Goal: Task Accomplishment & Management: Complete application form

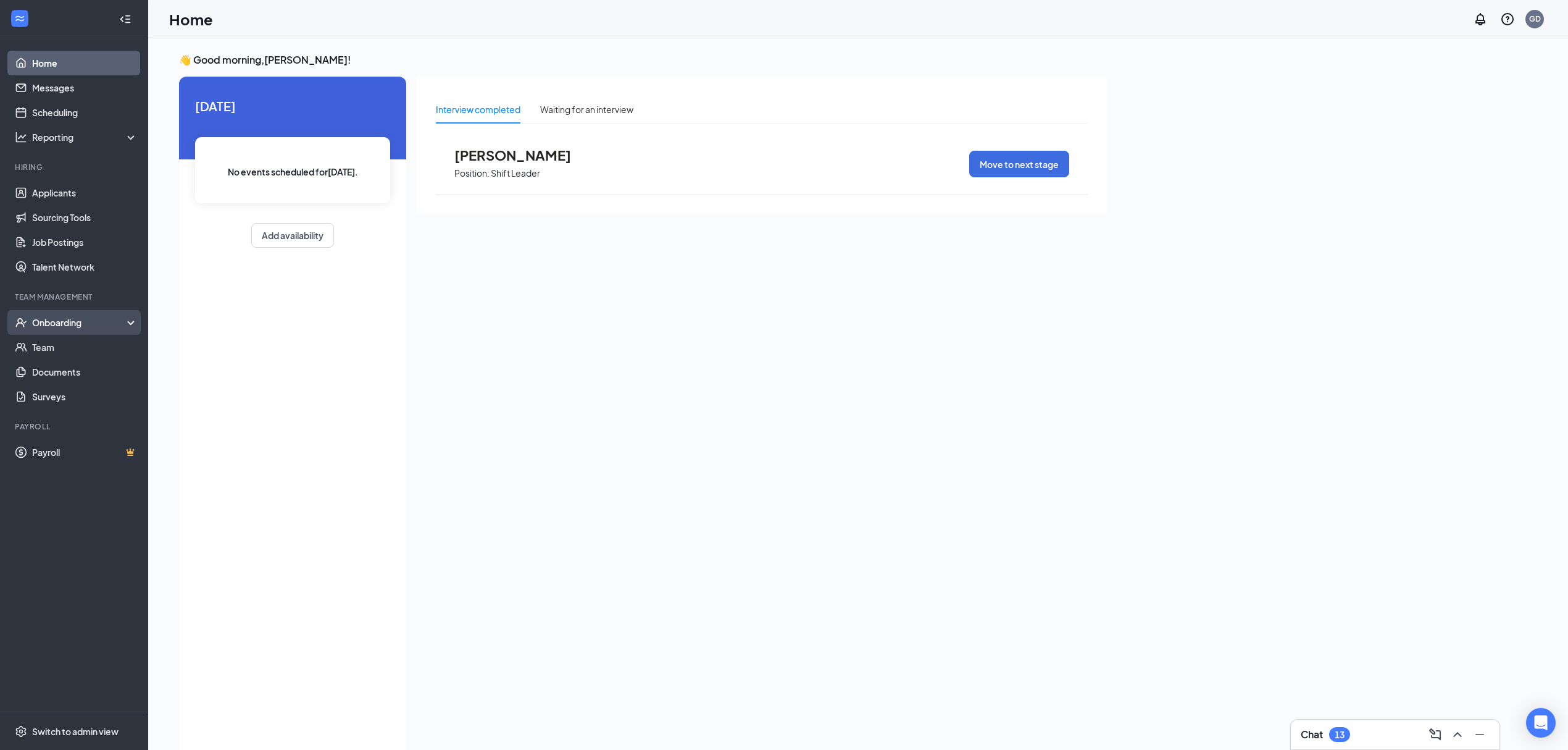
click at [68, 312] on div "Onboarding" at bounding box center [74, 322] width 148 height 25
click at [63, 340] on link "Overview" at bounding box center [85, 347] width 106 height 25
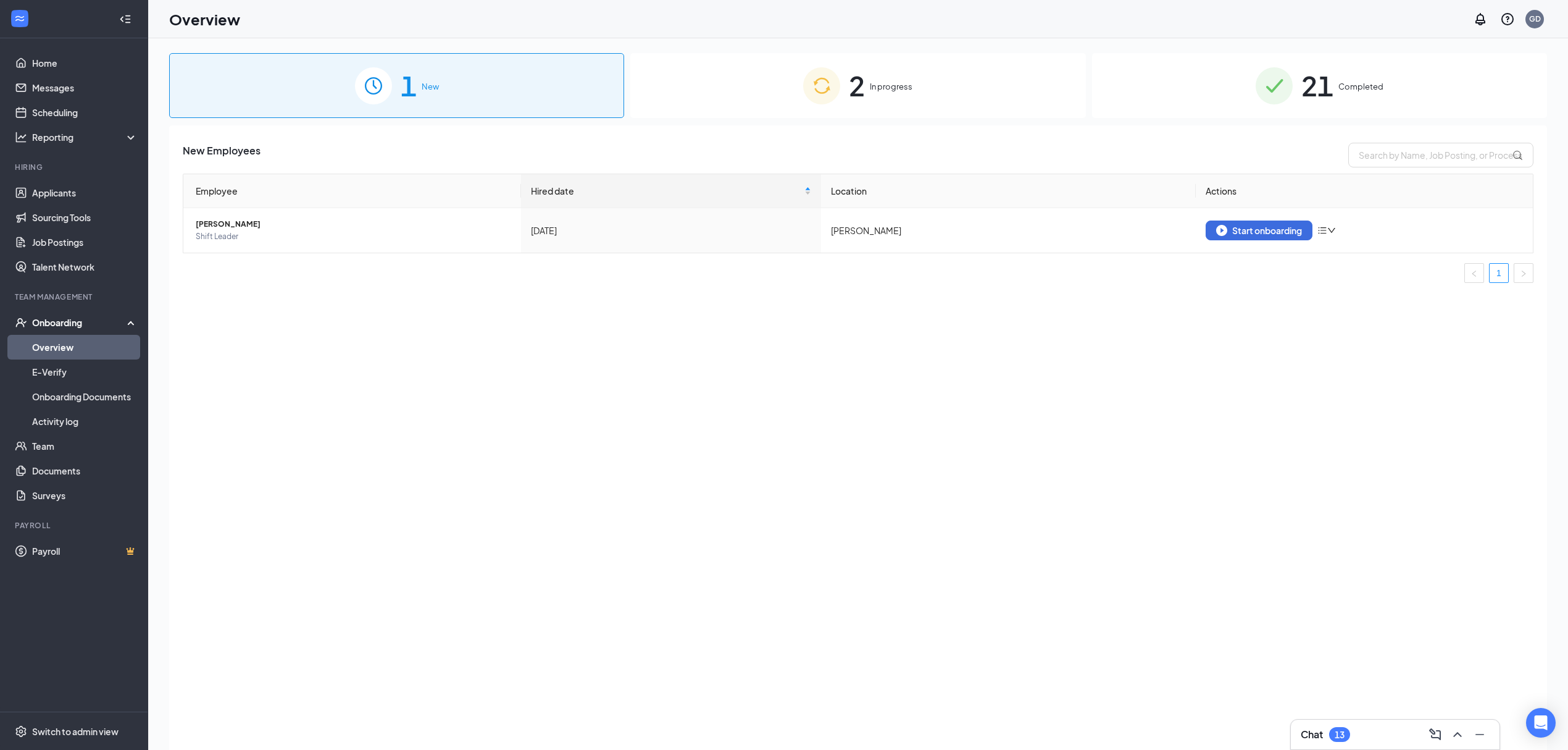
click at [810, 90] on img at bounding box center [822, 86] width 37 height 37
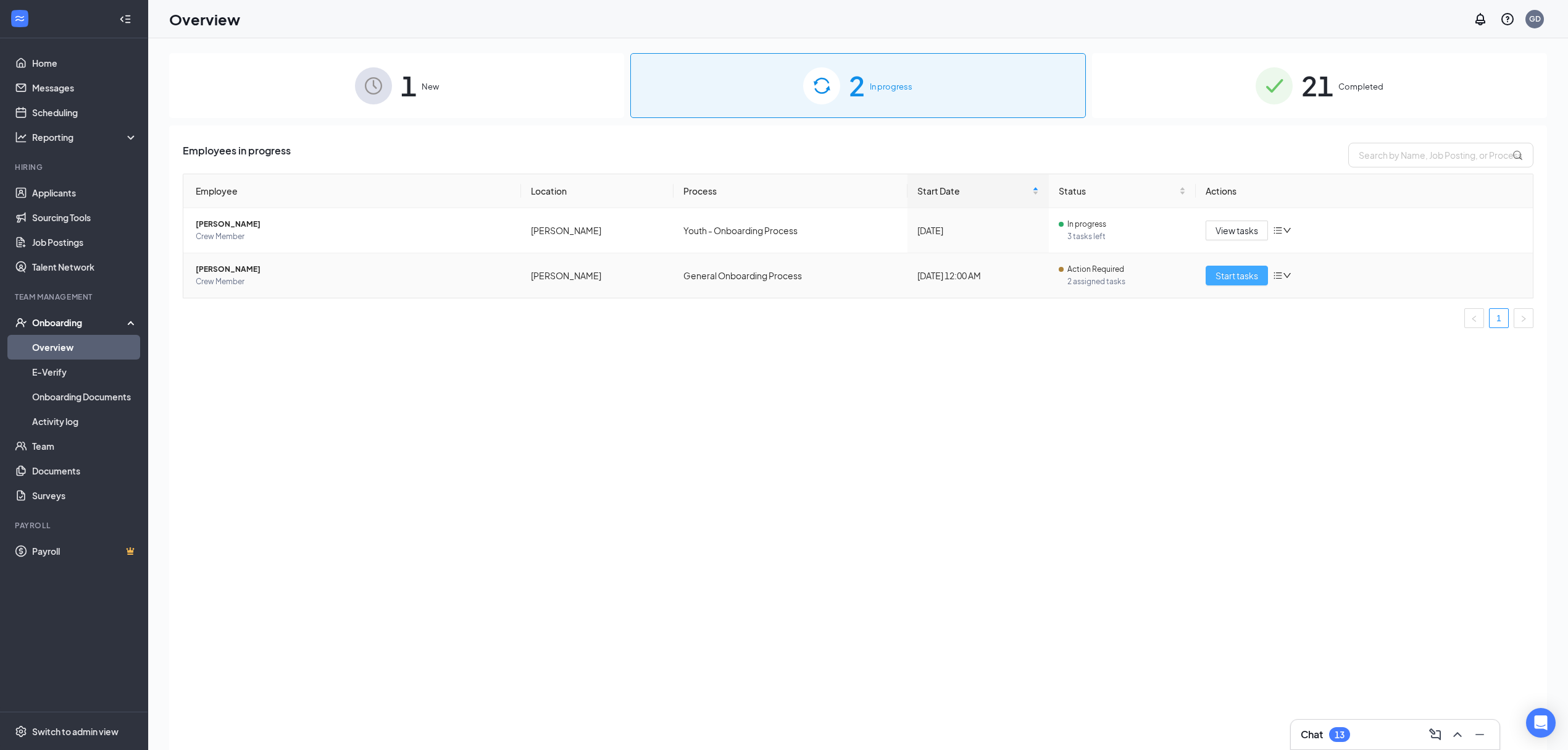
click at [1223, 280] on span "Start tasks" at bounding box center [1236, 275] width 43 height 14
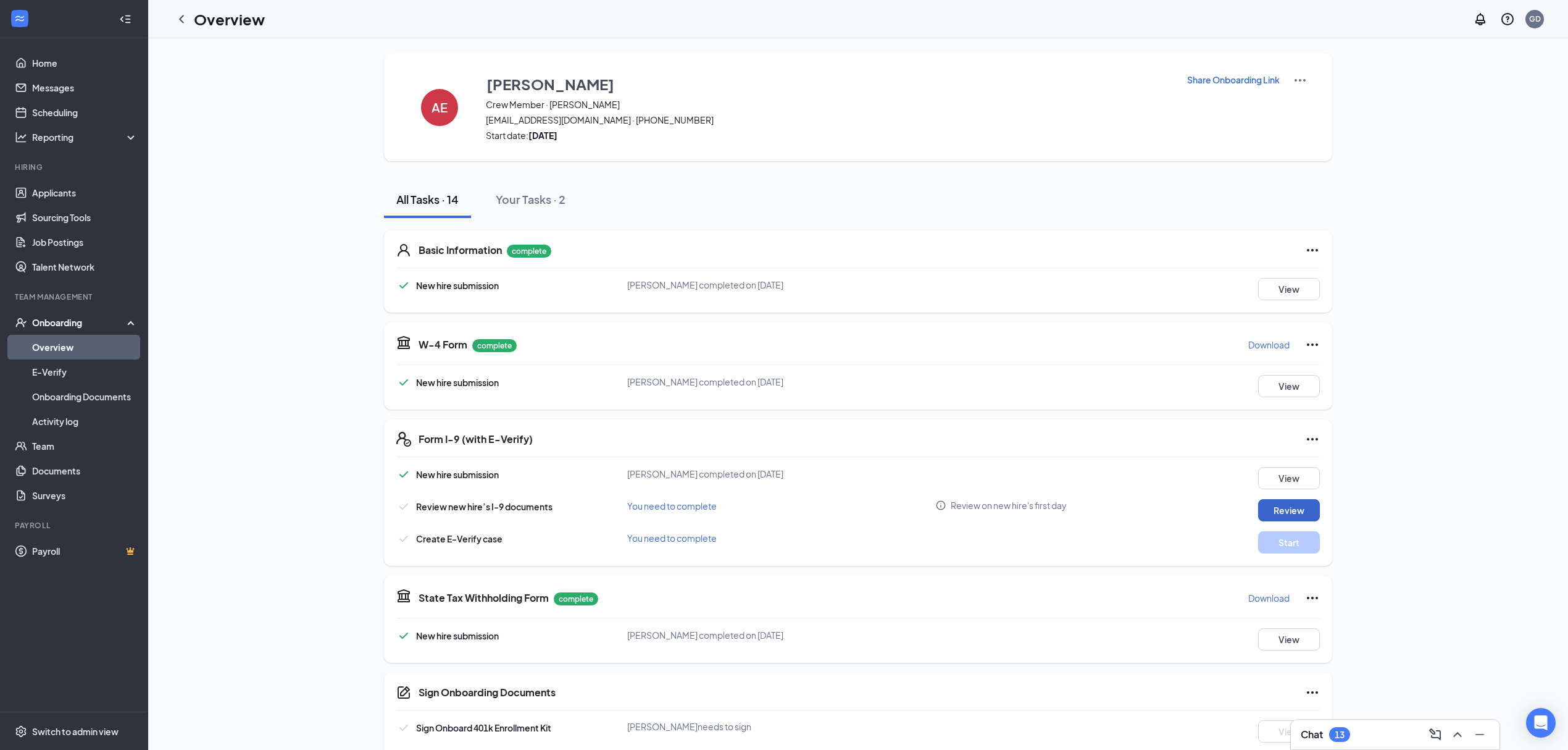
click at [1299, 513] on button "Review" at bounding box center [1289, 510] width 61 height 23
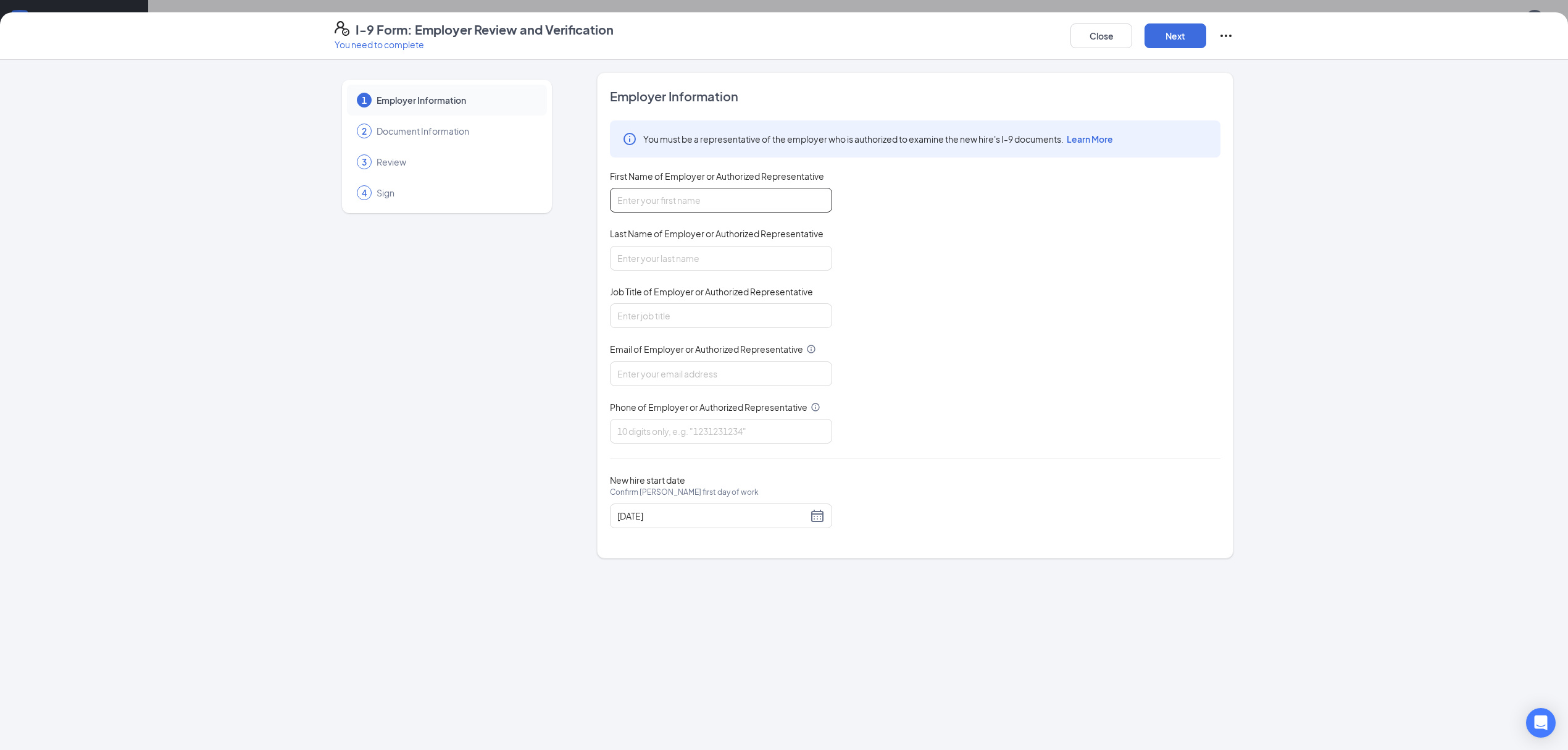
click at [726, 200] on input "First Name of Employer or Authorized Representative" at bounding box center [721, 200] width 222 height 25
type input "Ginger"
type input "[PERSON_NAME]"
type input "General Manager"
type input "[EMAIL_ADDRESS][DOMAIN_NAME]"
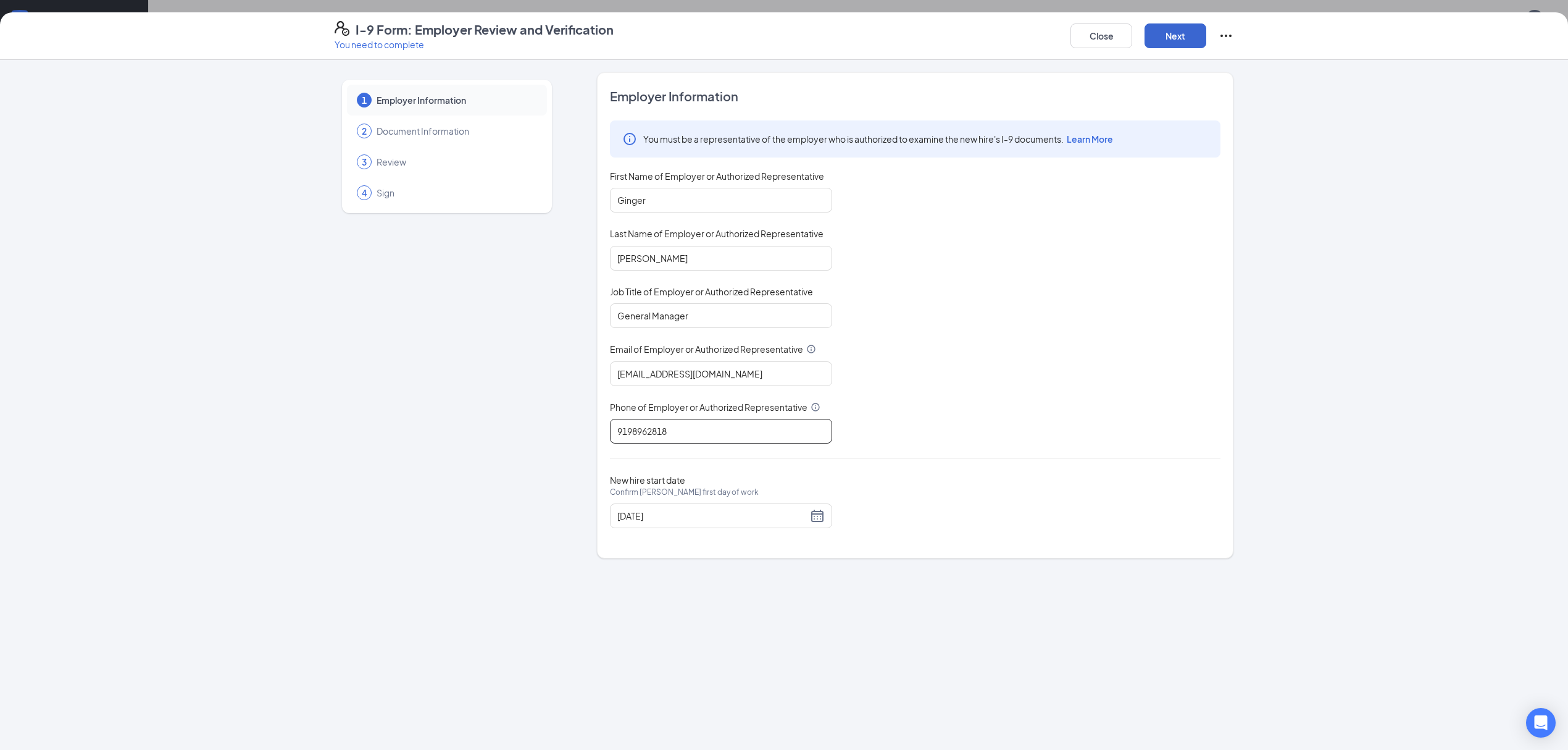
type input "9198962818"
click at [1185, 36] on button "Next" at bounding box center [1175, 36] width 61 height 25
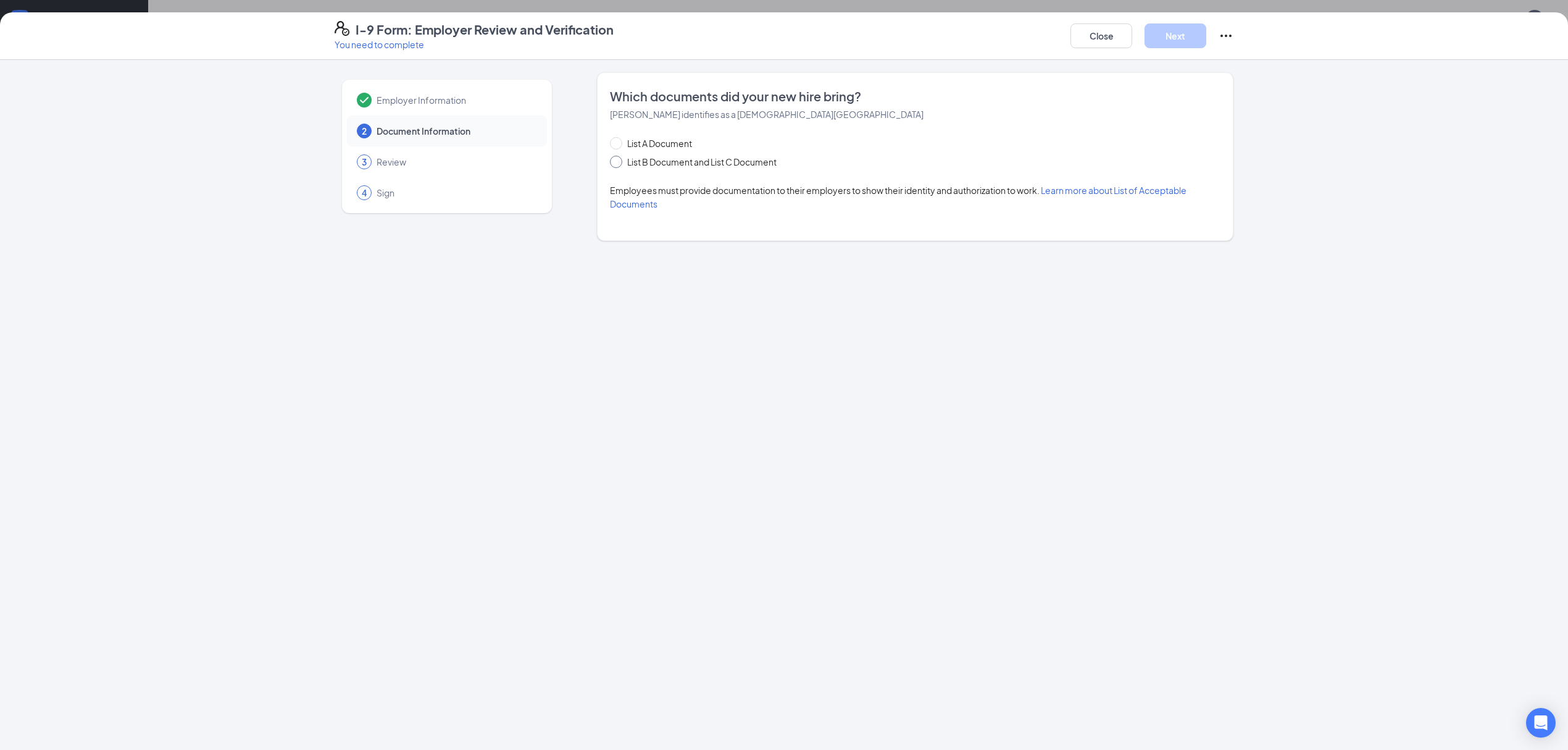
click at [617, 164] on input "List B Document and List C Document" at bounding box center [614, 160] width 9 height 9
radio input "true"
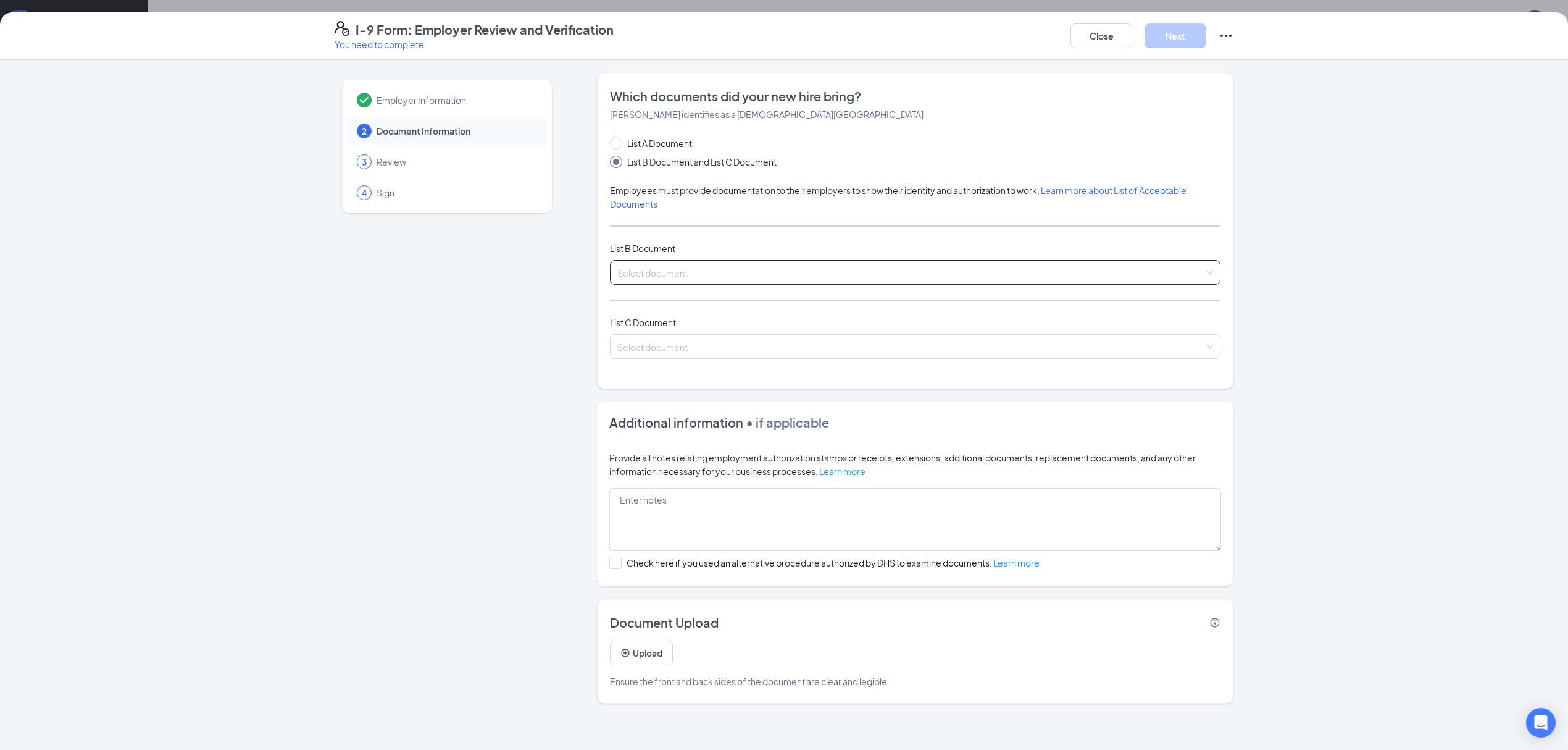
click at [671, 275] on input "search" at bounding box center [911, 270] width 587 height 19
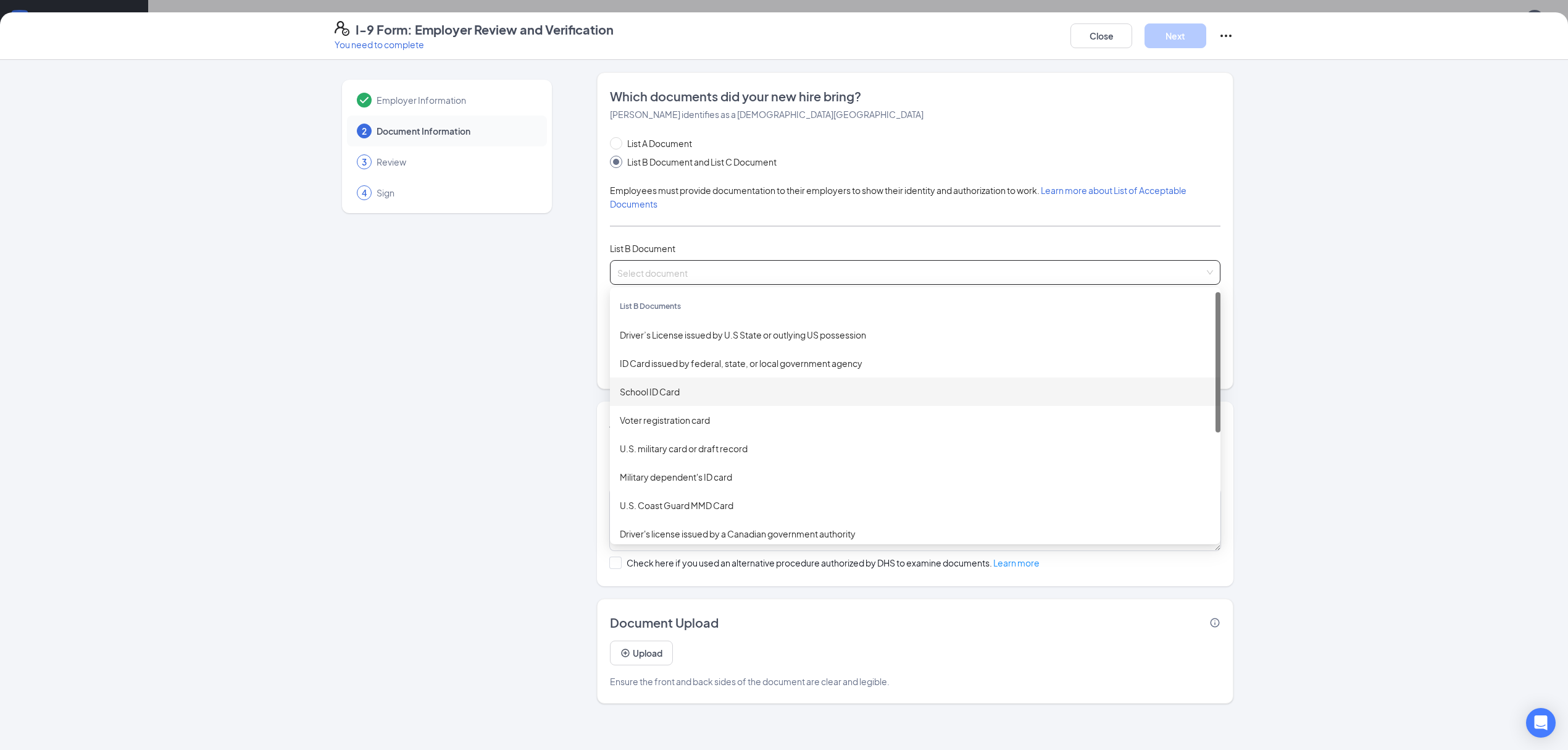
click at [684, 394] on div "School ID Card" at bounding box center [915, 392] width 591 height 14
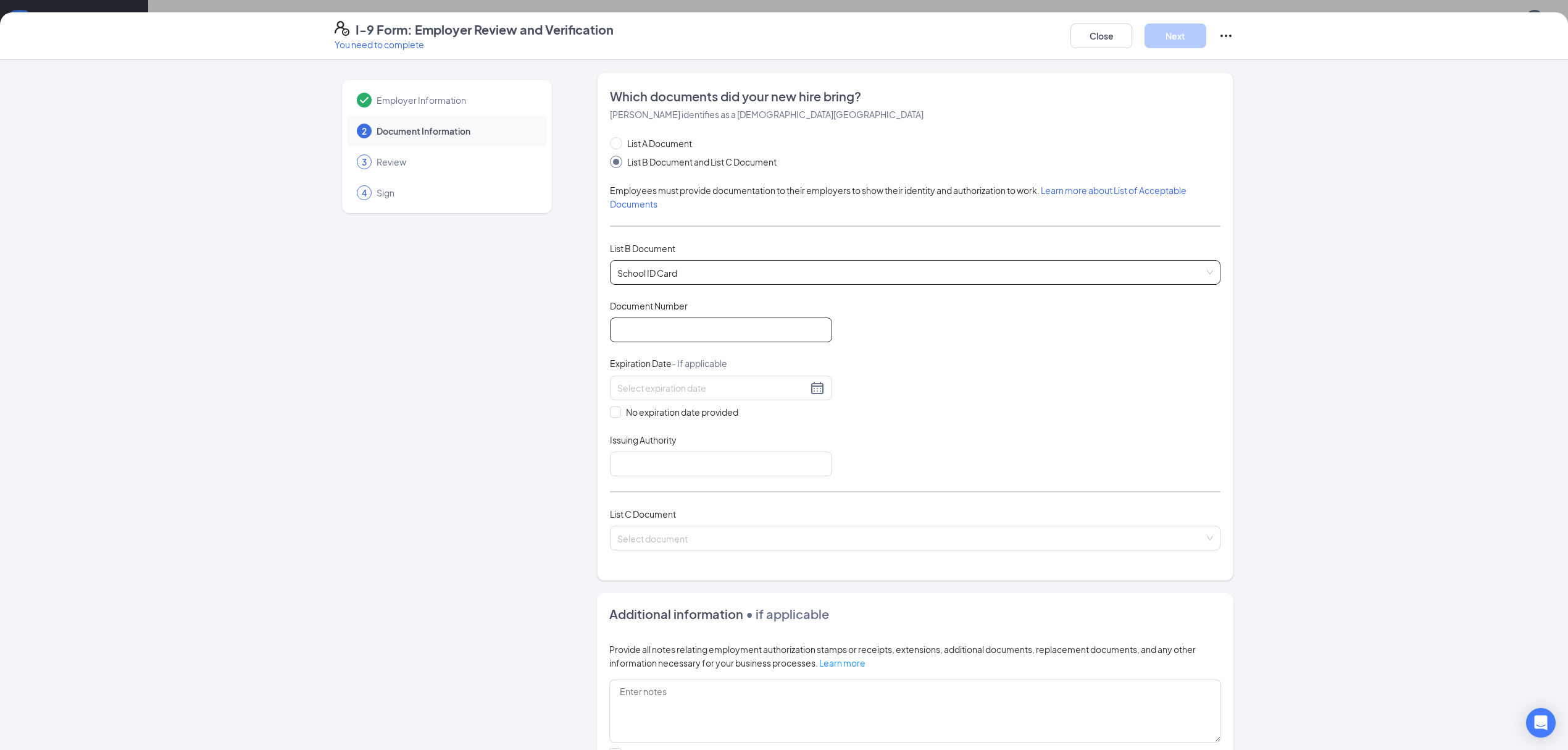
click at [671, 331] on input "Document Number" at bounding box center [721, 329] width 222 height 25
click at [697, 270] on span "School ID Card" at bounding box center [915, 272] width 596 height 23
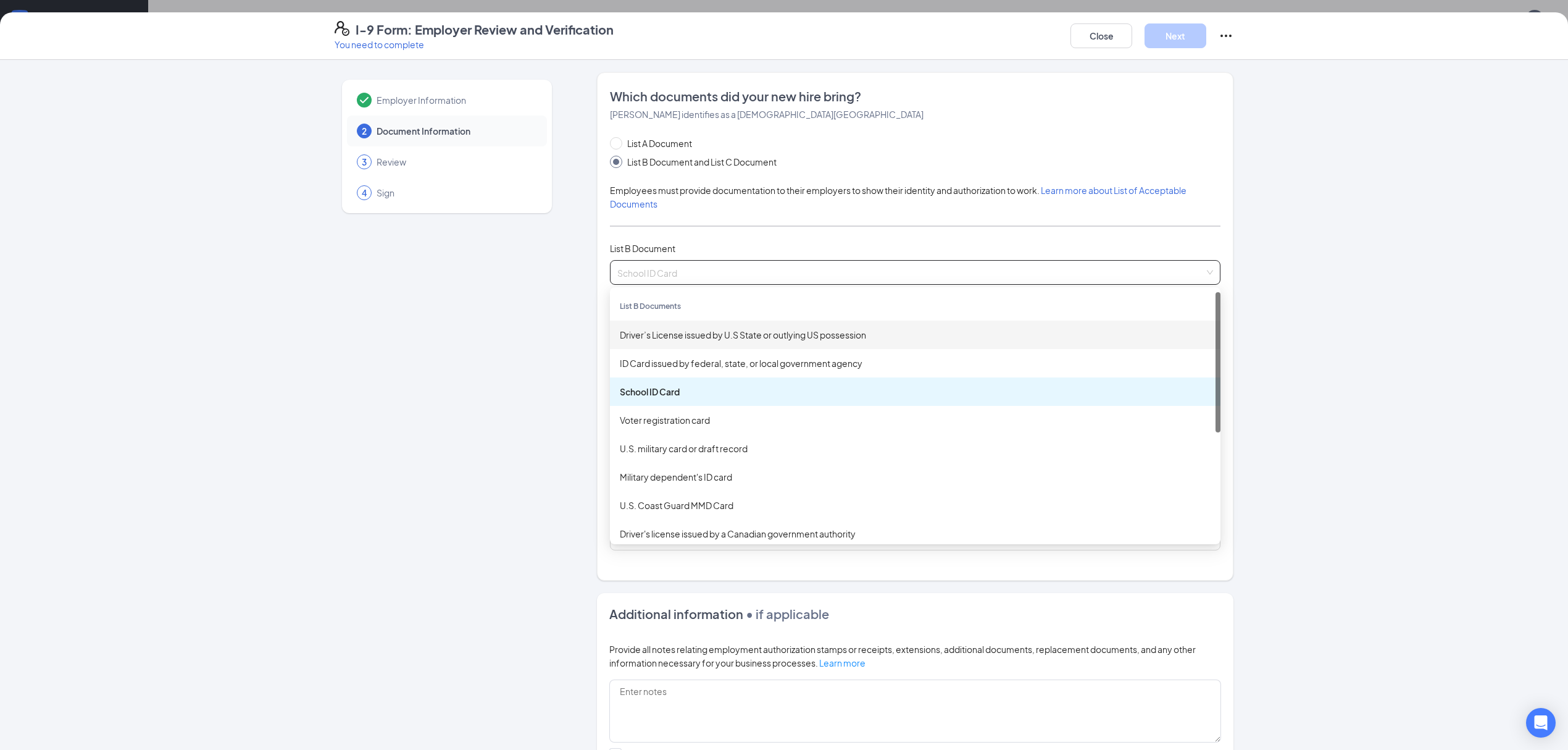
click at [716, 327] on div "Driver’s License issued by U.S State or outlying US possession" at bounding box center [915, 334] width 611 height 28
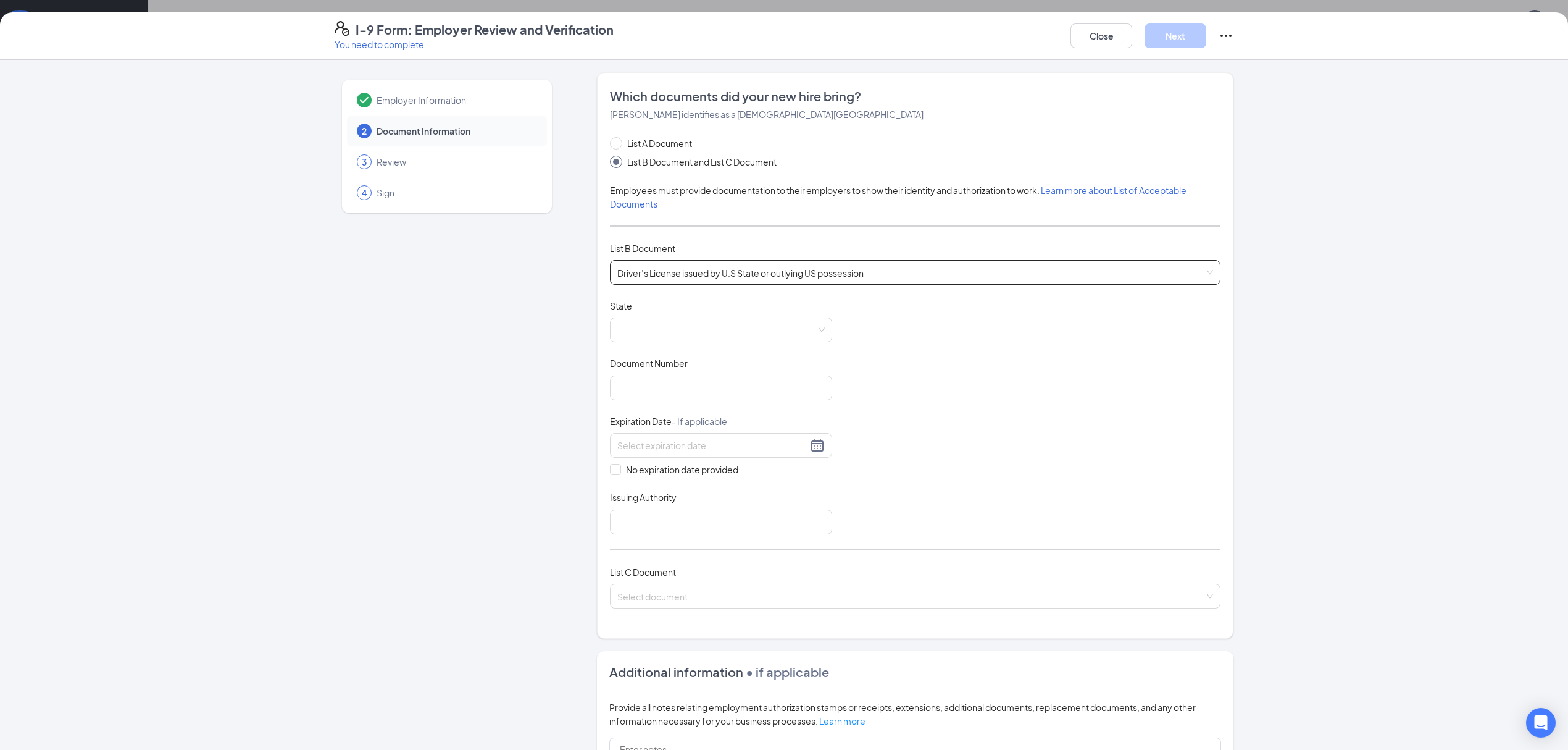
click at [716, 327] on span at bounding box center [721, 329] width 207 height 23
click at [709, 368] on div "[US_STATE]" at bounding box center [721, 367] width 203 height 14
click at [707, 382] on input "Document Number" at bounding box center [721, 388] width 222 height 25
type input "E16280636162032"
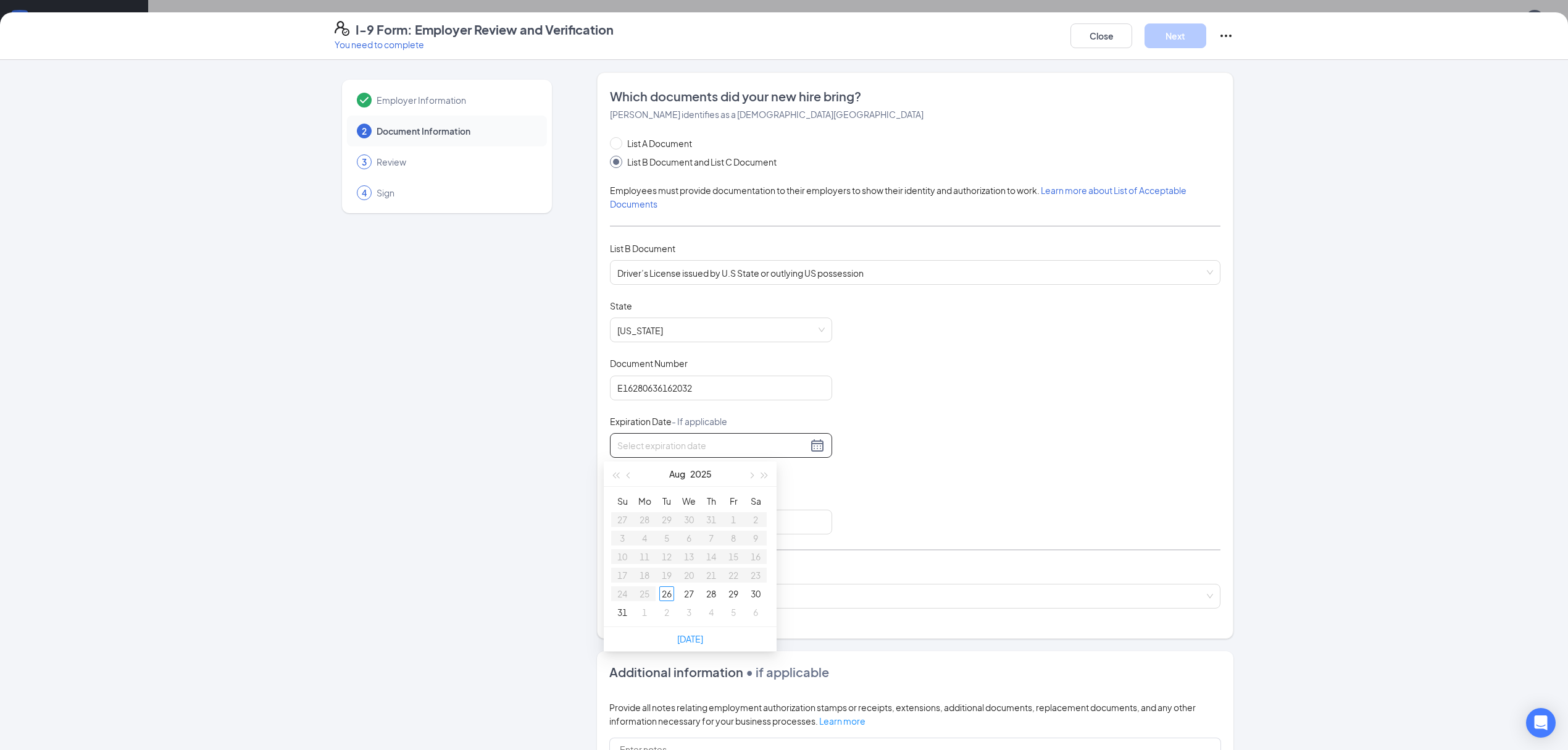
click at [810, 445] on div at bounding box center [721, 445] width 207 height 15
click at [705, 470] on button "2025" at bounding box center [700, 473] width 22 height 25
type input "[DATE]"
click at [650, 589] on div "2025" at bounding box center [636, 589] width 37 height 15
click at [677, 475] on button "Aug" at bounding box center [677, 473] width 16 height 25
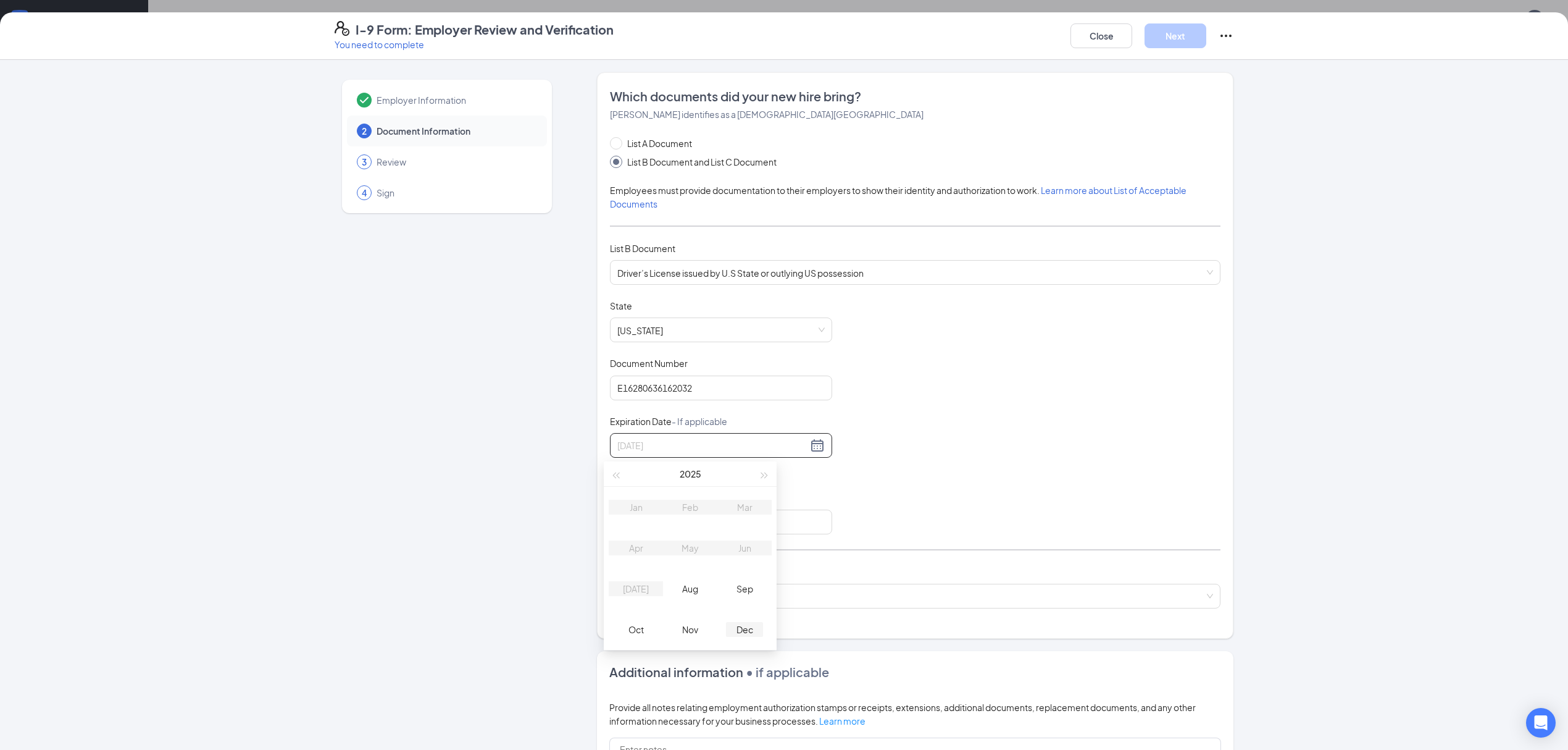
type input "[DATE]"
click at [737, 637] on td "Dec" at bounding box center [744, 629] width 54 height 40
type input "[DATE]"
click at [713, 524] on div "4" at bounding box center [711, 519] width 15 height 15
click at [713, 524] on input "Issuing Authority" at bounding box center [721, 522] width 222 height 25
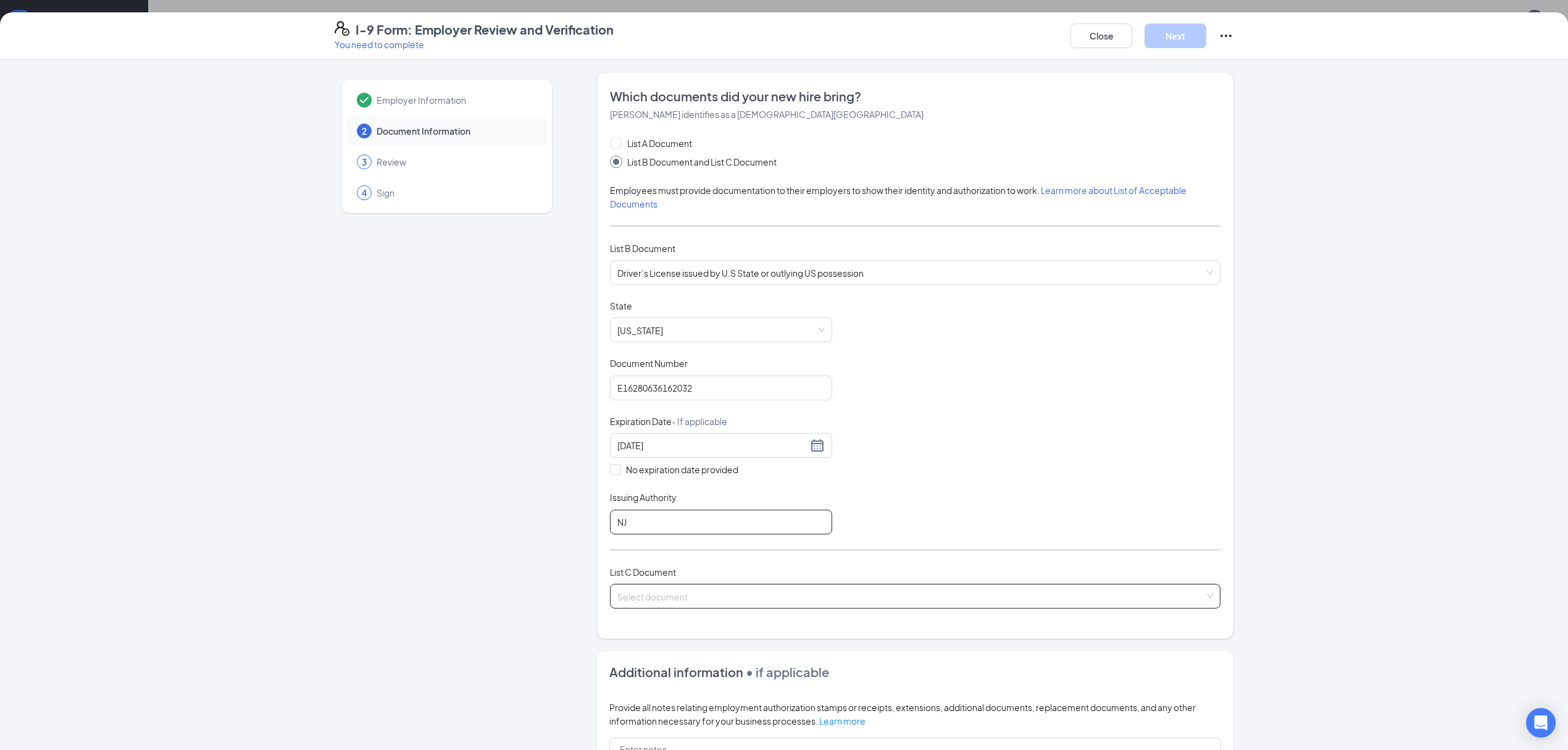
type input "NJ"
click at [690, 601] on input "search" at bounding box center [911, 593] width 587 height 19
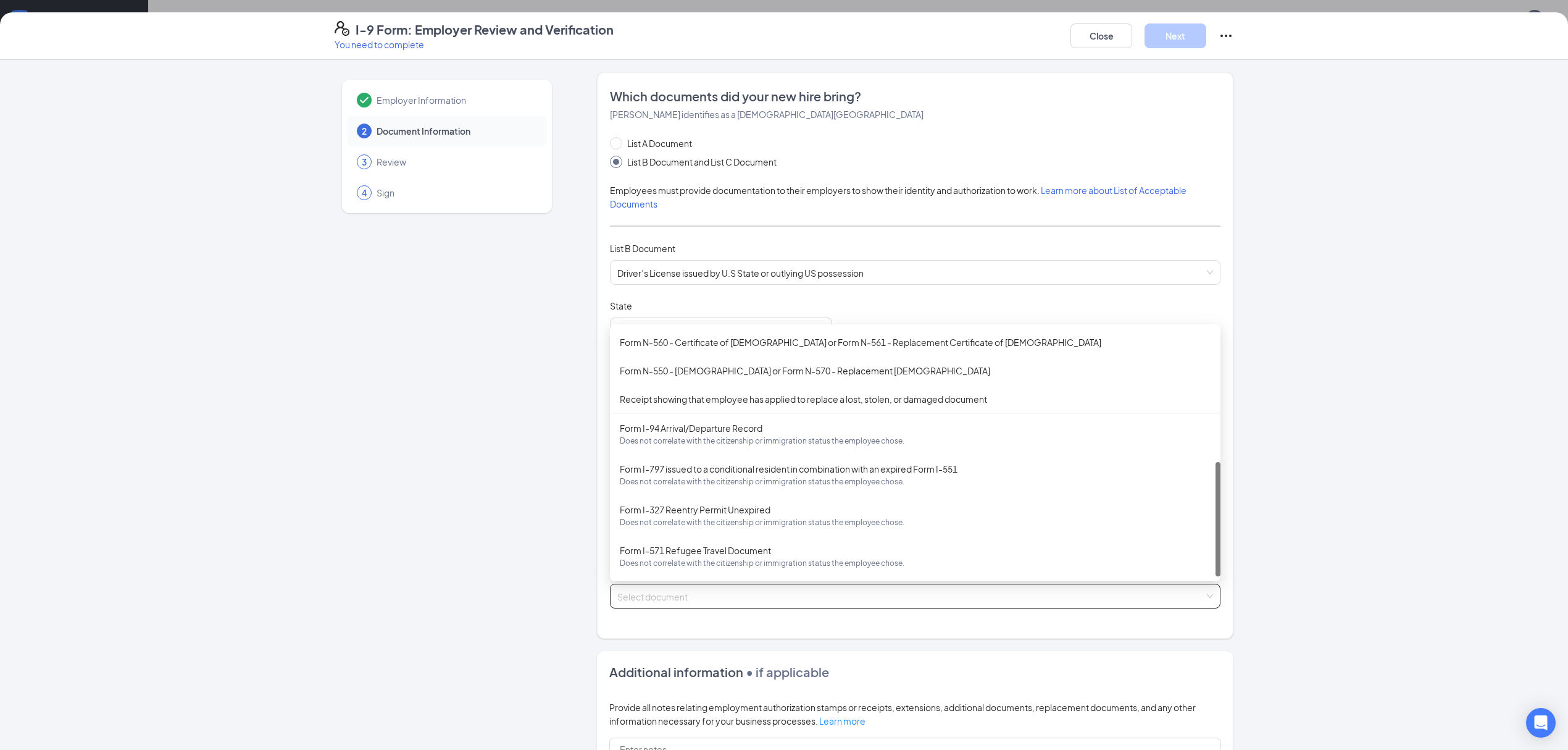
scroll to position [0, 0]
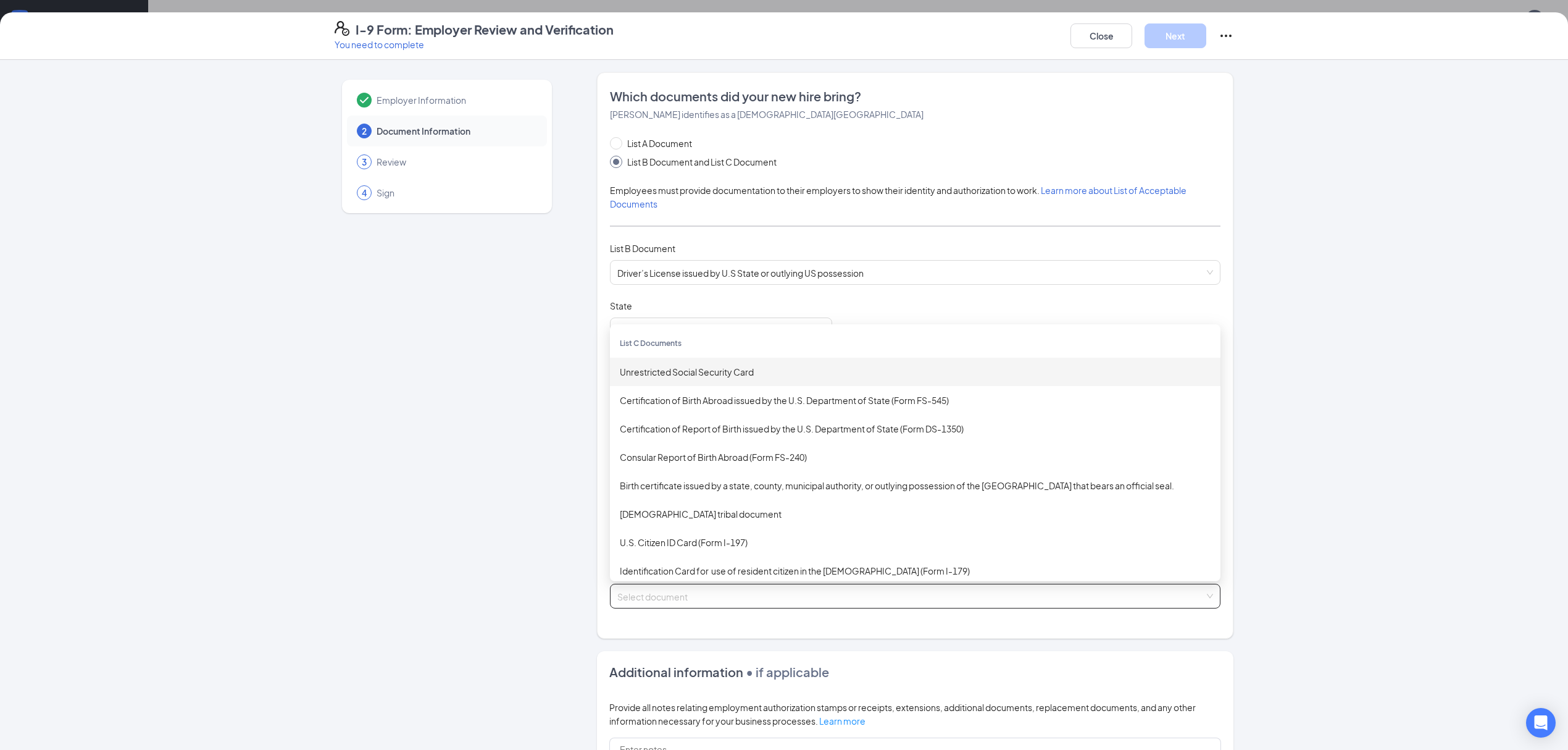
click at [839, 382] on div "Unrestricted Social Security Card" at bounding box center [915, 371] width 611 height 28
